Goal: Task Accomplishment & Management: Use online tool/utility

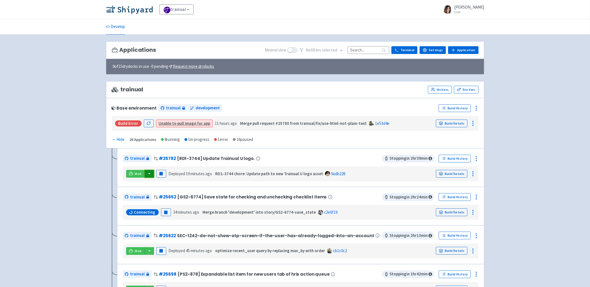
click at [148, 173] on button "button" at bounding box center [149, 174] width 9 height 8
click at [179, 185] on link "trainual (admin)" at bounding box center [170, 184] width 52 height 9
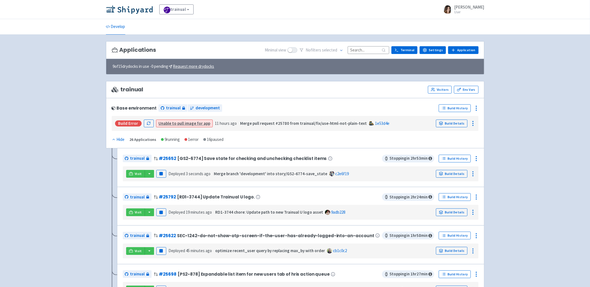
click at [366, 51] on input at bounding box center [367, 49] width 41 height 7
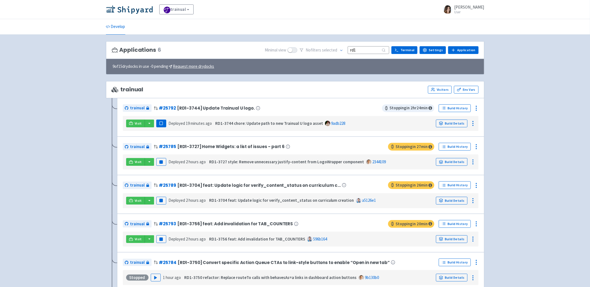
type input "rd1"
click at [160, 125] on rect "button" at bounding box center [160, 123] width 3 height 3
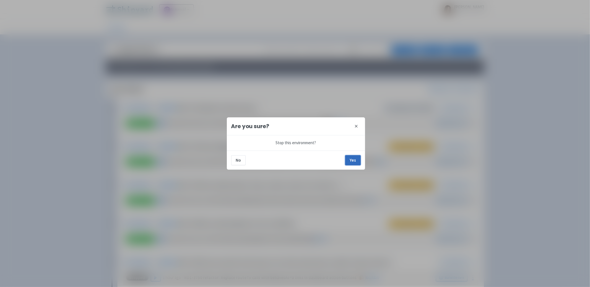
click at [355, 161] on button "Yes" at bounding box center [352, 160] width 15 height 10
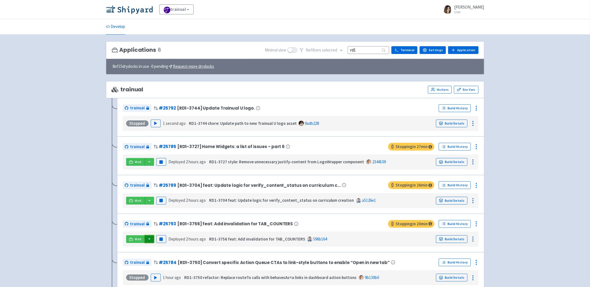
click at [150, 238] on button "button" at bounding box center [149, 239] width 9 height 8
click at [179, 195] on link "trainual (admin)" at bounding box center [170, 194] width 52 height 9
click at [163, 239] on button "Pause" at bounding box center [161, 239] width 10 height 8
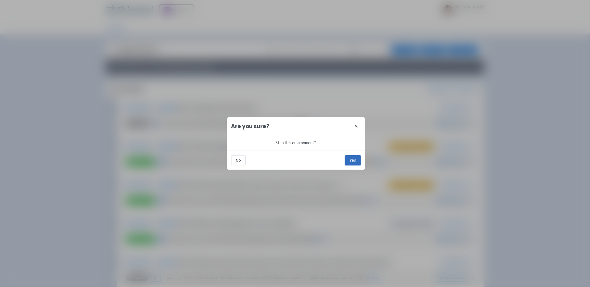
click at [354, 160] on button "Yes" at bounding box center [352, 160] width 15 height 10
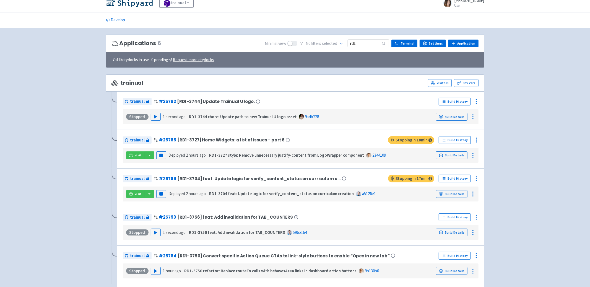
scroll to position [10, 0]
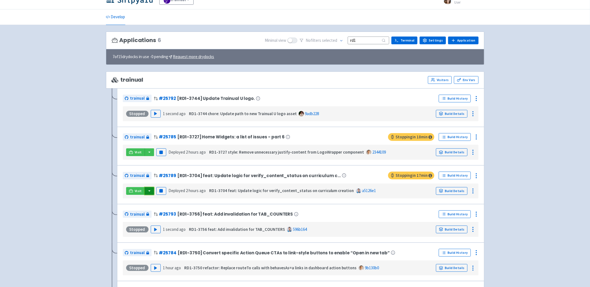
click at [148, 191] on button "button" at bounding box center [149, 191] width 9 height 8
click at [158, 201] on link "trainual (admin)" at bounding box center [170, 202] width 52 height 9
click at [147, 189] on button "button" at bounding box center [149, 191] width 9 height 8
